Goal: Transaction & Acquisition: Register for event/course

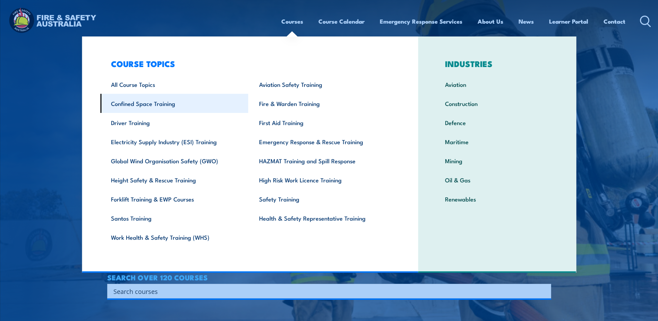
click at [156, 103] on link "Confined Space Training" at bounding box center [174, 103] width 148 height 19
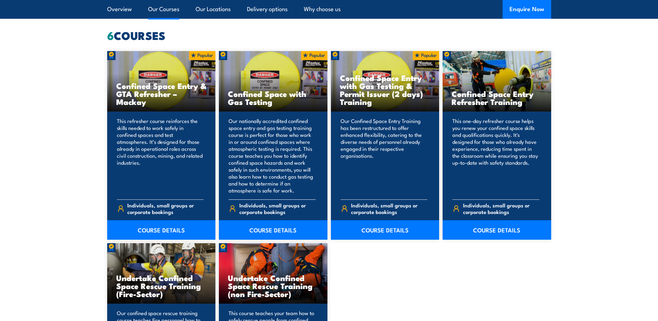
scroll to position [555, 0]
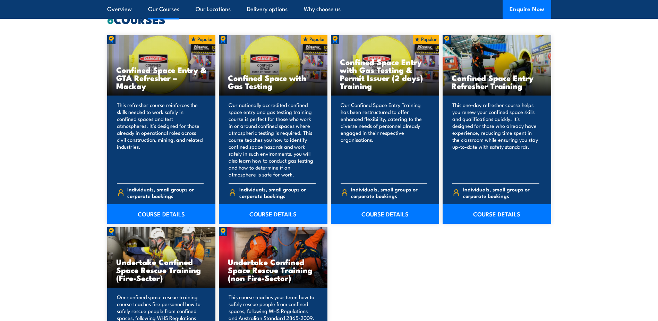
click at [282, 214] on link "COURSE DETAILS" at bounding box center [273, 213] width 109 height 19
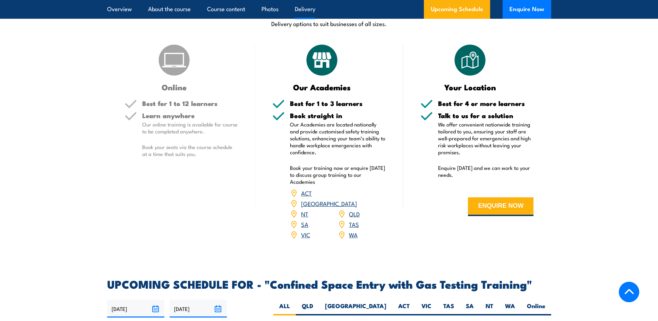
scroll to position [1145, 0]
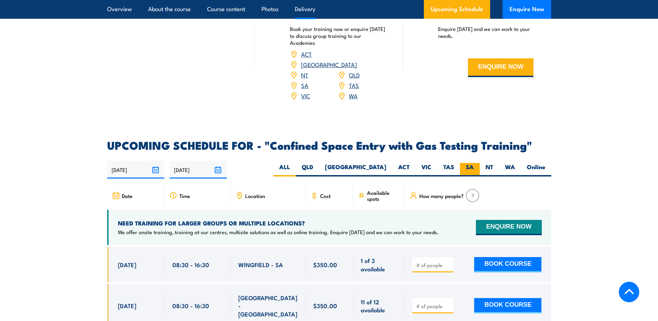
click at [470, 164] on label "SA" at bounding box center [470, 170] width 20 height 14
click at [474, 164] on input "SA" at bounding box center [476, 165] width 5 height 5
radio input "true"
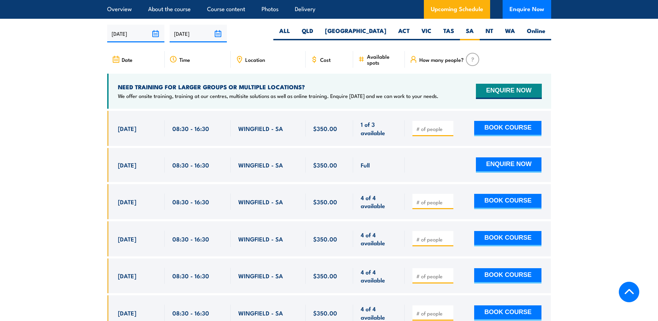
scroll to position [1283, 0]
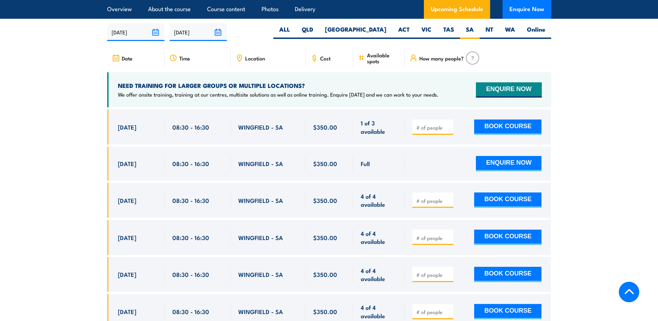
click at [431, 126] on input "number" at bounding box center [433, 127] width 35 height 7
type input "1"
click at [449, 124] on input "1" at bounding box center [433, 127] width 35 height 7
click at [479, 121] on button "BOOK COURSE" at bounding box center [507, 126] width 67 height 15
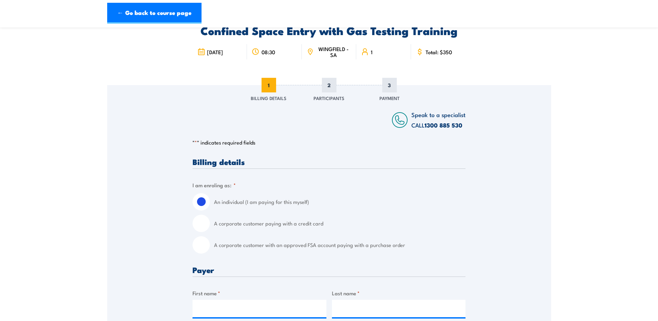
scroll to position [69, 0]
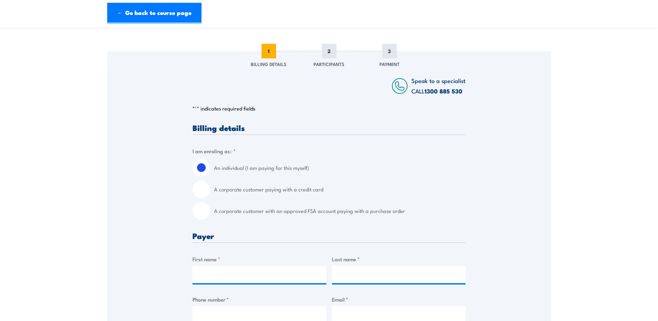
click at [205, 188] on input "A corporate customer paying with a credit card" at bounding box center [201, 188] width 17 height 17
radio input "true"
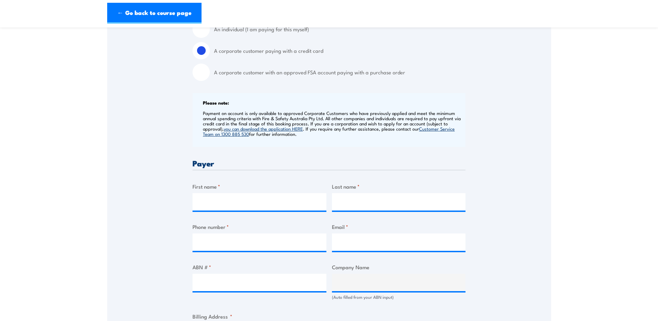
scroll to position [208, 0]
click at [216, 203] on input "First name *" at bounding box center [260, 201] width 134 height 17
type input "[PERSON_NAME]"
type input "Pijnappel"
type input "0428201248"
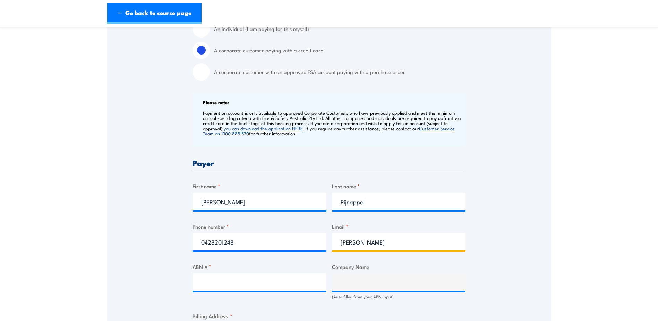
type input "[PERSON_NAME][EMAIL_ADDRESS][DOMAIN_NAME]"
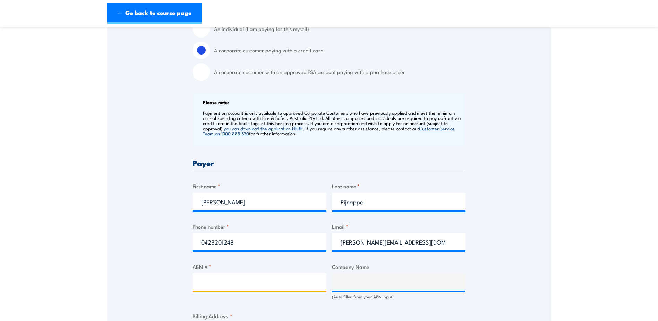
click at [293, 284] on input "ABN # *" at bounding box center [260, 281] width 134 height 17
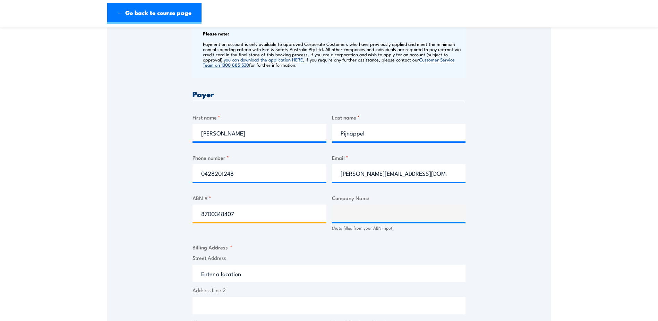
scroll to position [278, 0]
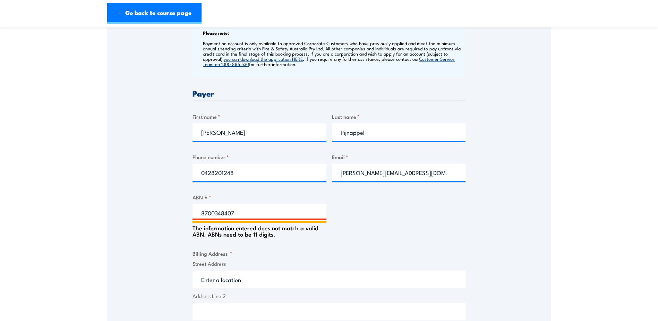
click at [210, 211] on input "8700348407" at bounding box center [260, 212] width 134 height 17
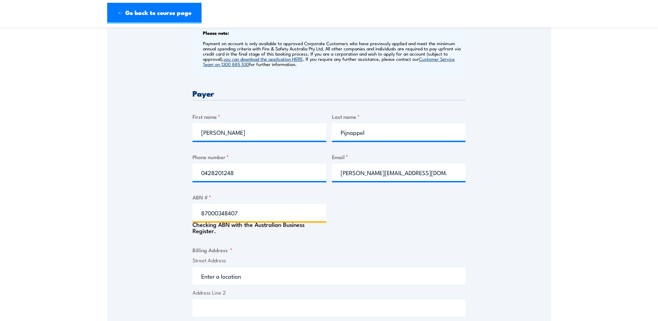
type input "87000348407"
type input "TERMINALS PTY LTD"
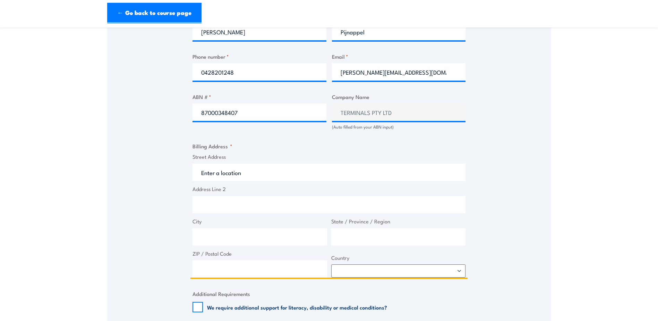
scroll to position [382, 0]
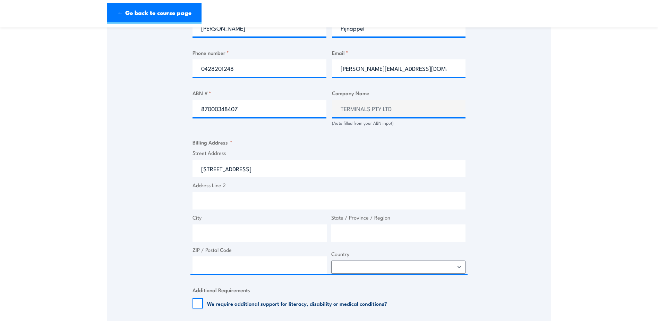
type input "[STREET_ADDRESS]"
type input "[GEOGRAPHIC_DATA]"
type input "5018"
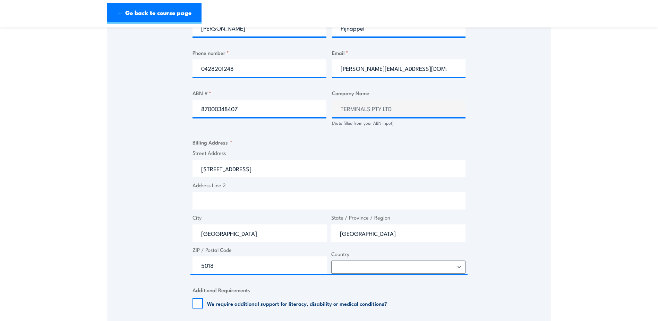
select select "[GEOGRAPHIC_DATA]"
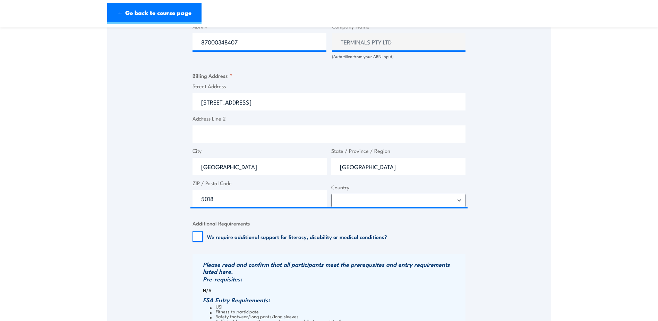
scroll to position [451, 0]
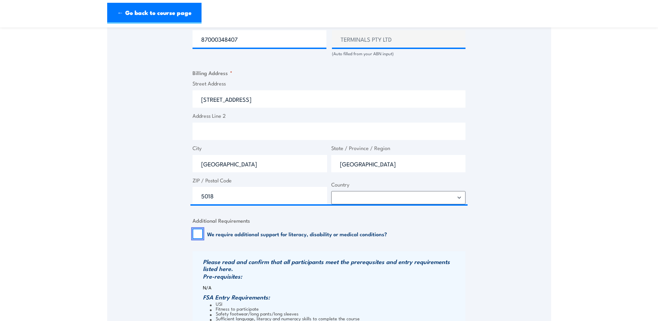
click at [199, 236] on input "We require additional support for literacy, disability or medical conditions?" at bounding box center [198, 233] width 10 height 10
click at [198, 232] on input "We require additional support for literacy, disability or medical conditions?" at bounding box center [198, 233] width 10 height 10
checkbox input "false"
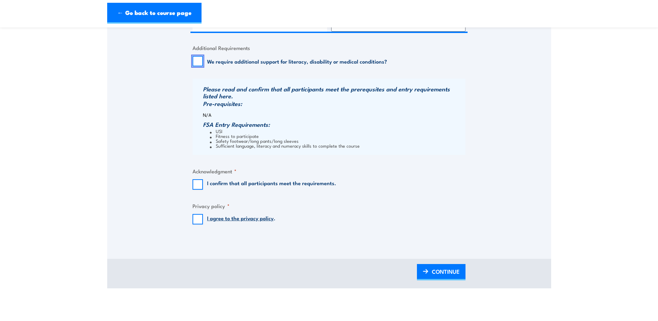
scroll to position [625, 0]
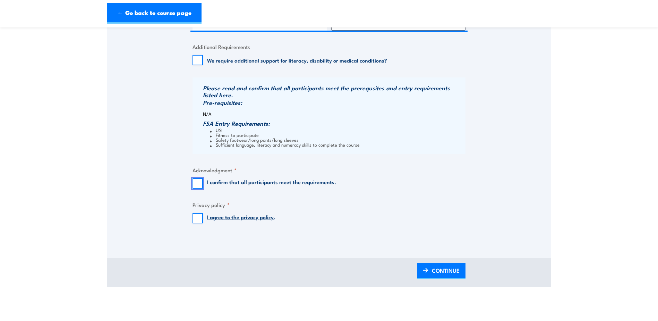
click at [197, 183] on input "I confirm that all participants meet the requirements." at bounding box center [198, 183] width 10 height 10
checkbox input "true"
click at [202, 220] on input "I agree to the privacy policy ." at bounding box center [198, 218] width 10 height 10
checkbox input "true"
click at [432, 272] on span "CONTINUE" at bounding box center [446, 270] width 28 height 18
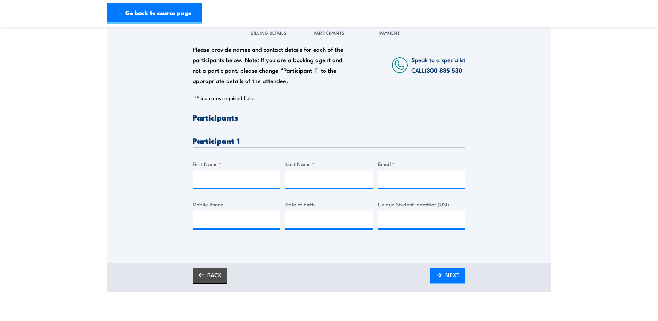
scroll to position [104, 0]
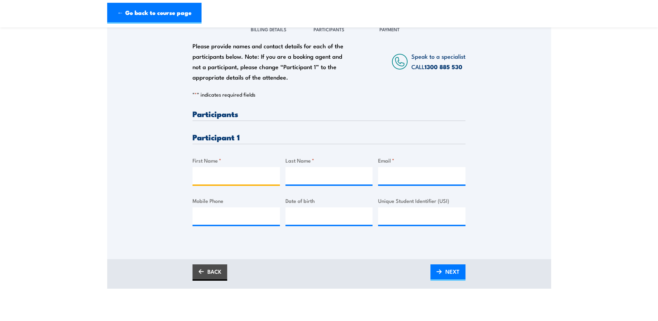
click at [219, 177] on input "First Name *" at bounding box center [236, 175] width 87 height 17
type input "Zac"
type input "[PERSON_NAME]"
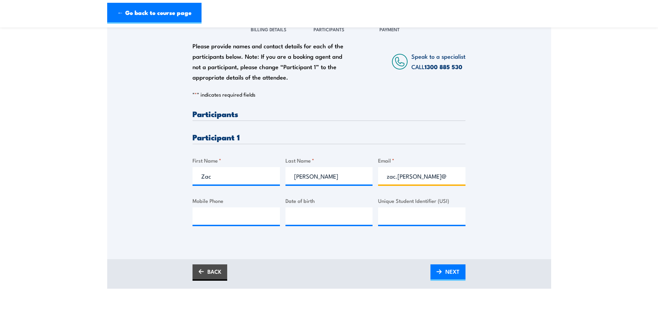
type input "[EMAIL_ADDRESS][PERSON_NAME][DOMAIN_NAME]"
type input "0402621994"
click at [462, 270] on link "NEXT" at bounding box center [448, 272] width 35 height 16
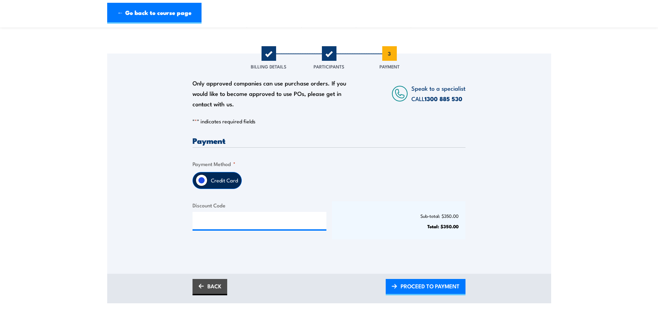
scroll to position [69, 0]
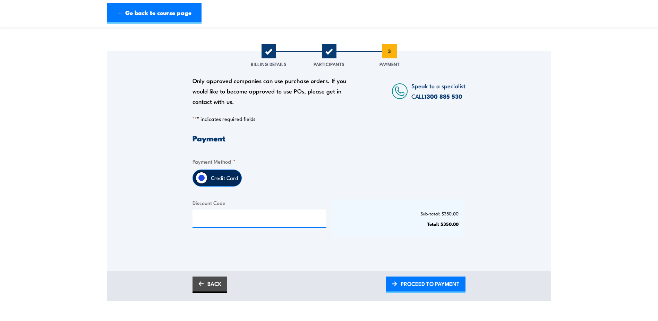
click at [203, 179] on input "Credit Card" at bounding box center [202, 178] width 12 height 12
click at [424, 282] on span "PROCEED TO PAYMENT" at bounding box center [430, 283] width 59 height 18
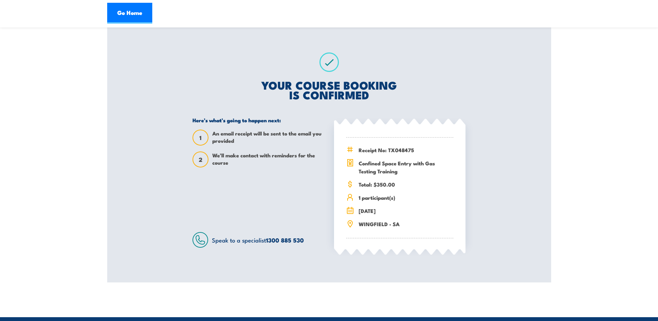
scroll to position [104, 0]
